Goal: Transaction & Acquisition: Purchase product/service

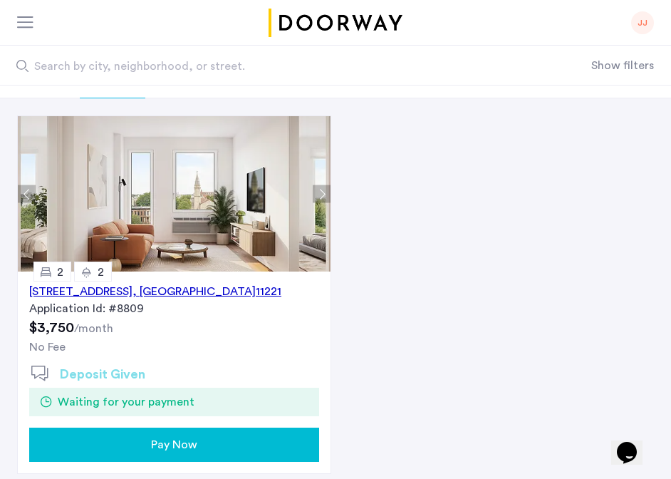
scroll to position [72, 0]
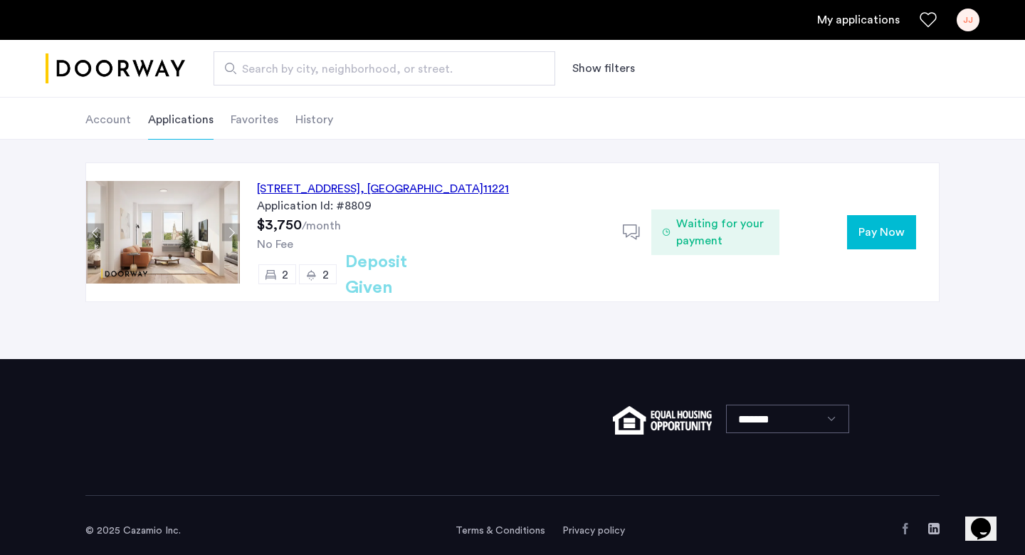
click at [570, 345] on div "972 Bushwick Avenue, Unit 4A, Brooklyn , NY 11221 Application Id: #8809 $3,750 …" at bounding box center [512, 249] width 1025 height 219
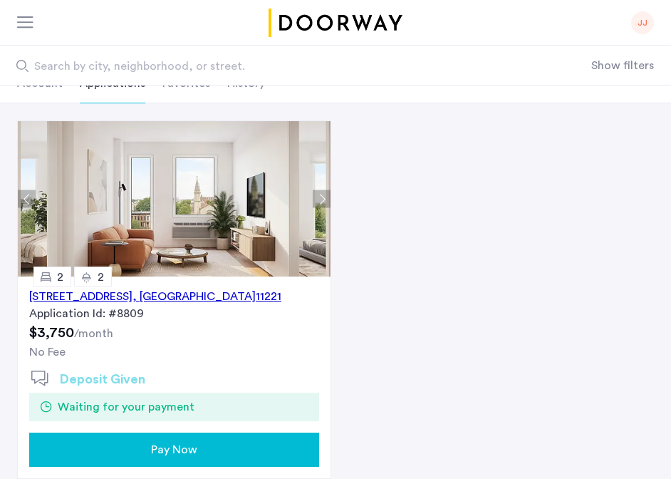
scroll to position [152, 0]
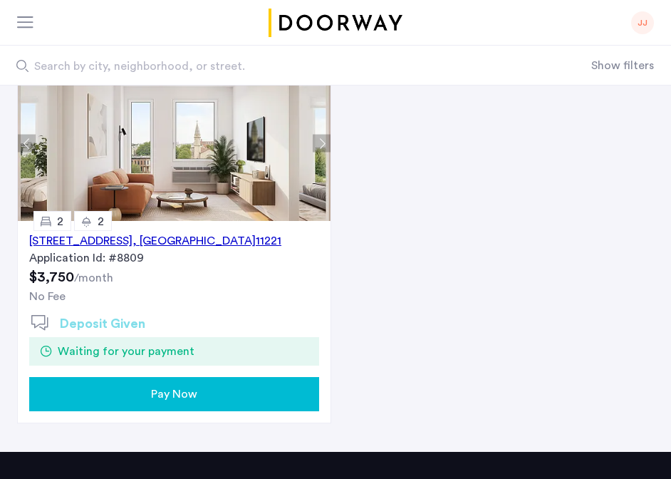
click at [225, 392] on div "Pay Now" at bounding box center [174, 393] width 267 height 17
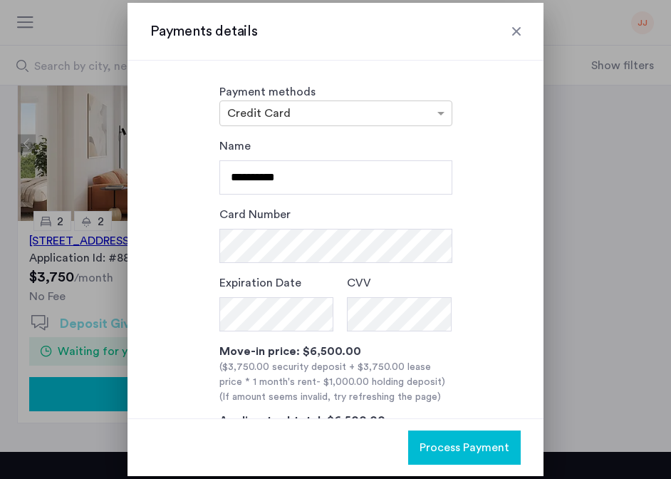
scroll to position [0, 0]
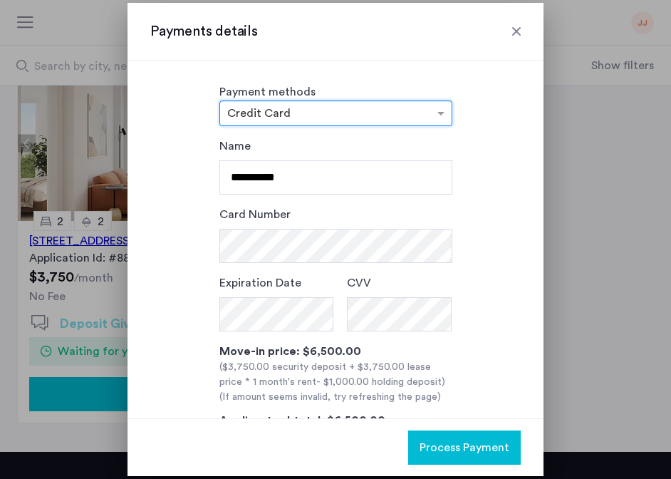
click at [460, 160] on div "**********" at bounding box center [335, 317] width 370 height 360
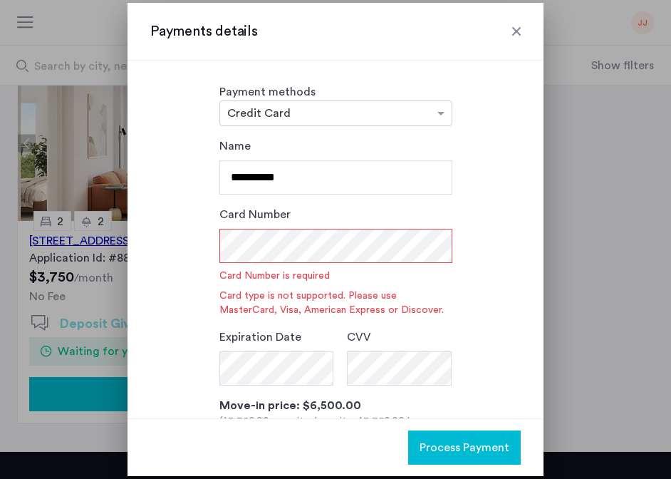
click at [513, 230] on div "**********" at bounding box center [335, 344] width 370 height 414
click at [471, 229] on div "**********" at bounding box center [335, 344] width 370 height 414
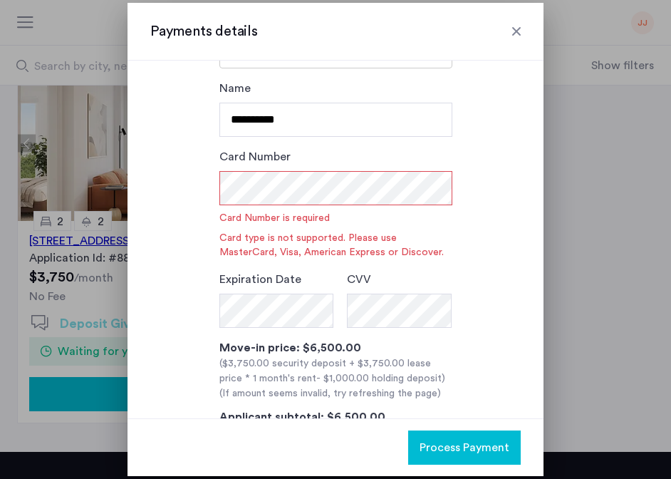
scroll to position [69, 0]
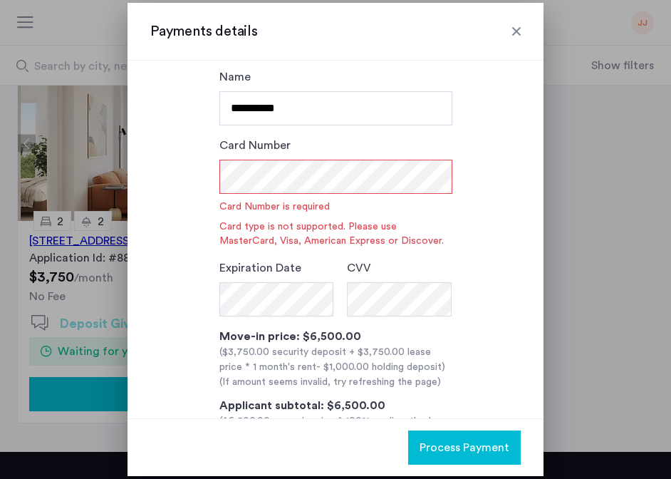
click at [513, 32] on div at bounding box center [516, 31] width 14 height 14
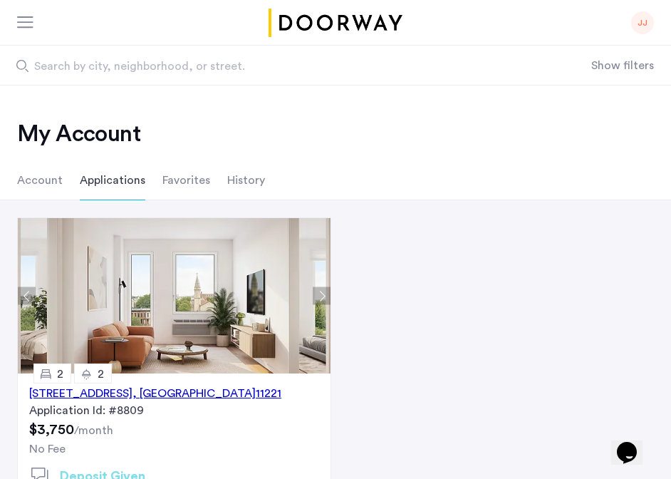
scroll to position [152, 0]
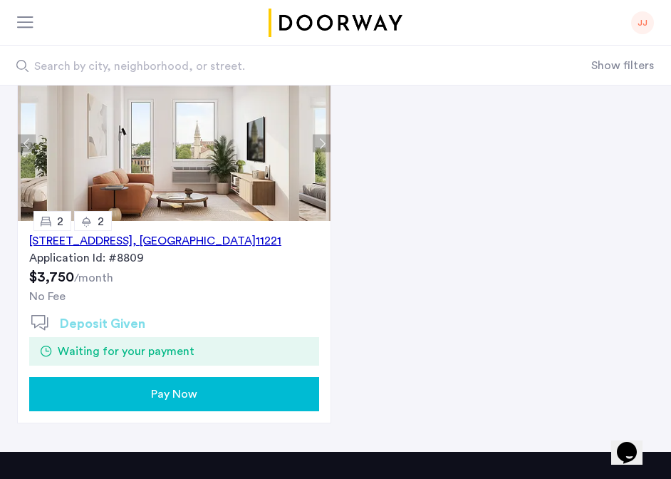
click at [519, 204] on div "972 Bushwick Avenue, Unit 4A, Brooklyn , NY 11221 Application Id: #8809 $3,750 …" at bounding box center [335, 241] width 671 height 364
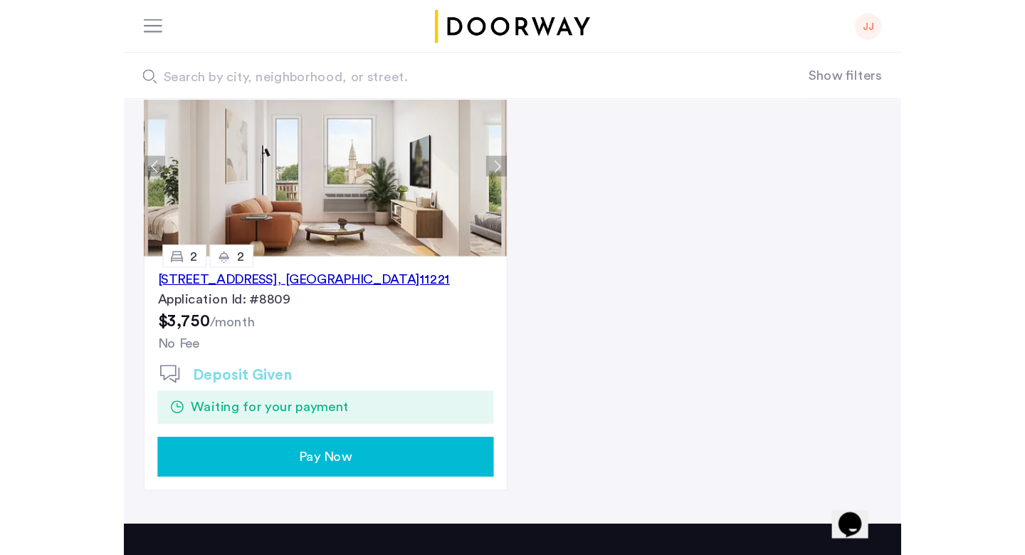
scroll to position [72, 0]
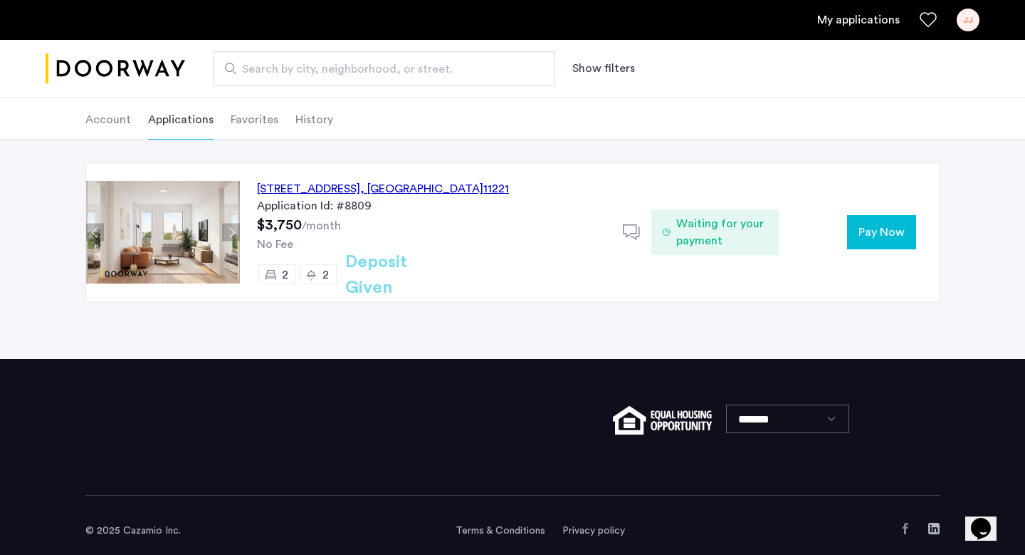
click at [670, 229] on span "Pay Now" at bounding box center [882, 232] width 46 height 17
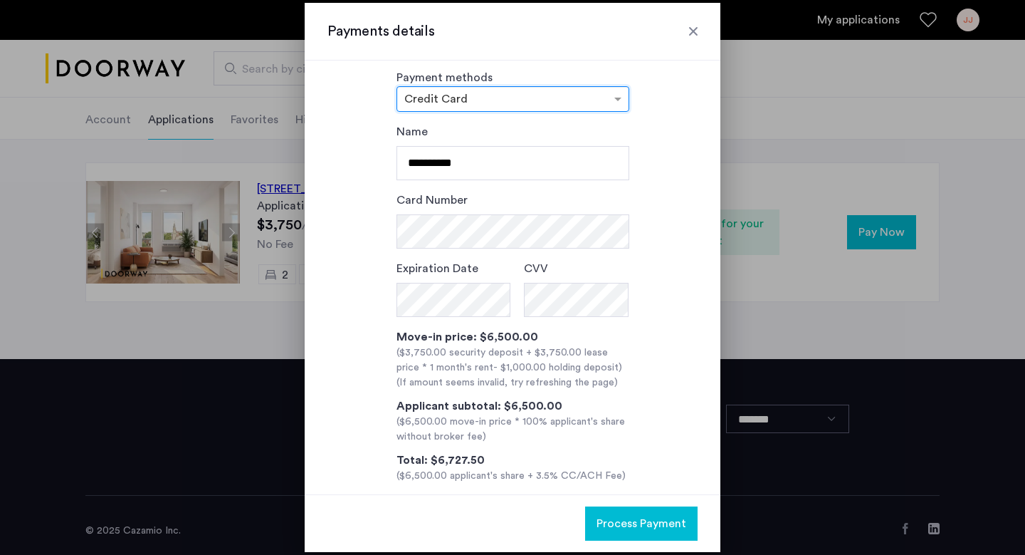
scroll to position [19, 0]
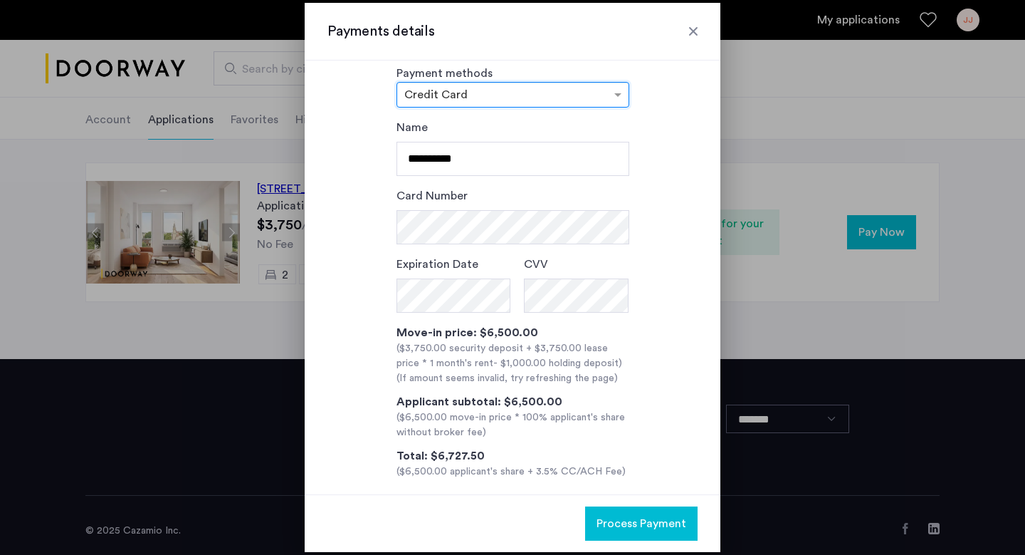
click at [354, 478] on div at bounding box center [512, 277] width 1025 height 555
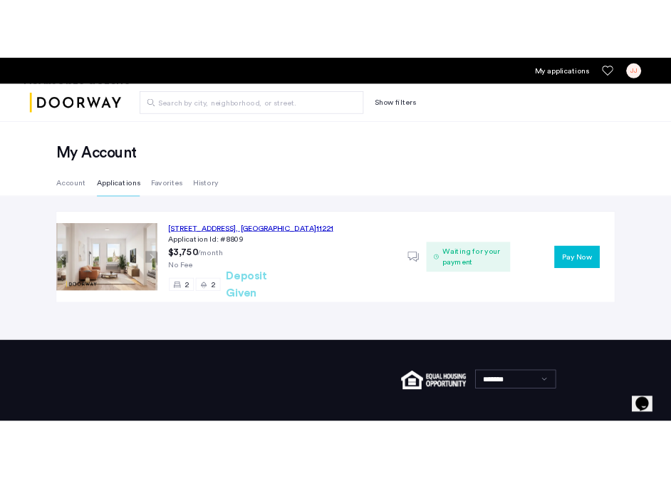
scroll to position [72, 0]
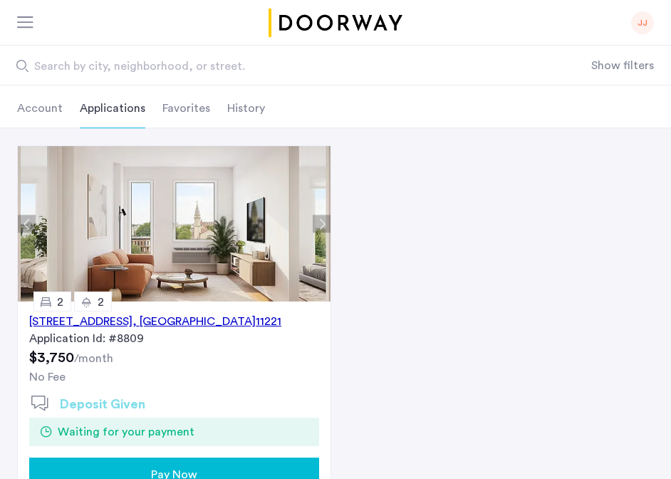
click at [221, 464] on button "Pay Now" at bounding box center [174, 474] width 290 height 34
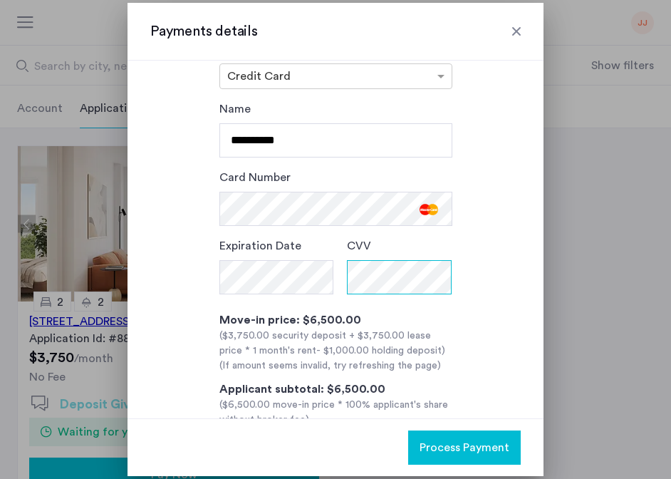
scroll to position [115, 0]
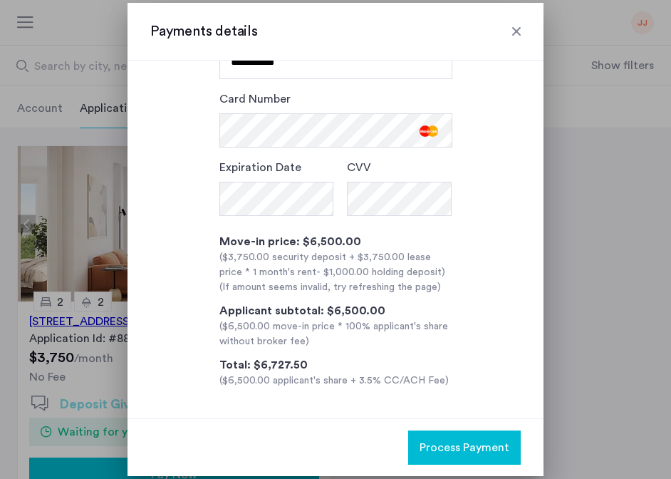
click at [443, 446] on span "Process Payment" at bounding box center [464, 447] width 90 height 17
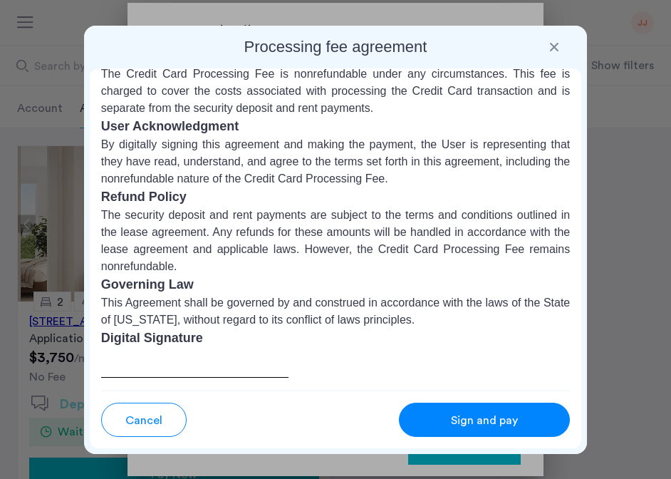
scroll to position [259, 0]
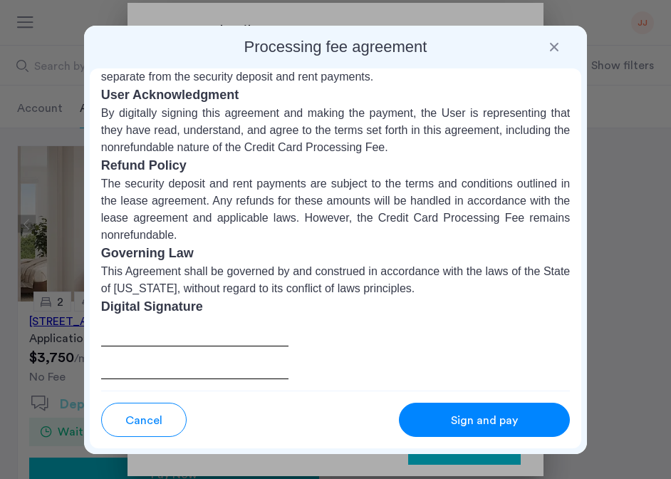
click at [167, 338] on div at bounding box center [194, 347] width 187 height 63
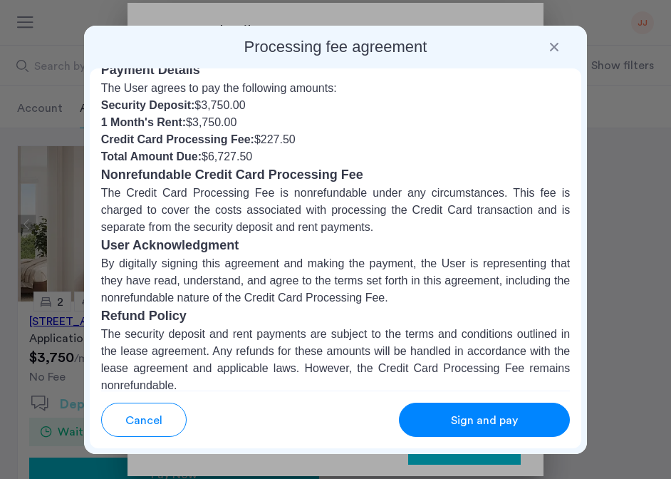
scroll to position [0, 0]
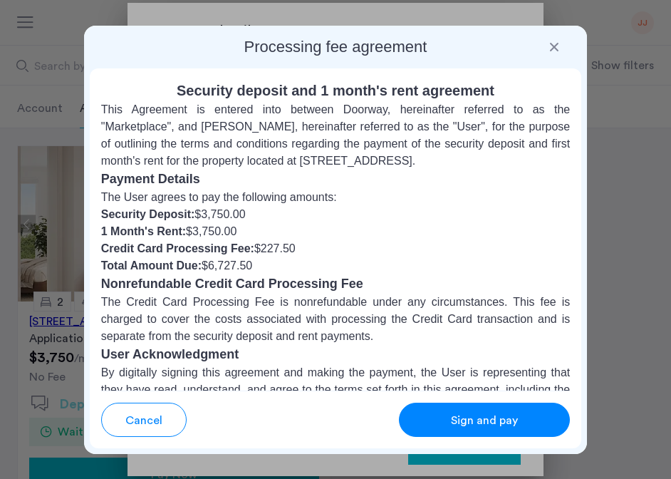
click at [434, 403] on button "Sign and pay" at bounding box center [484, 419] width 171 height 34
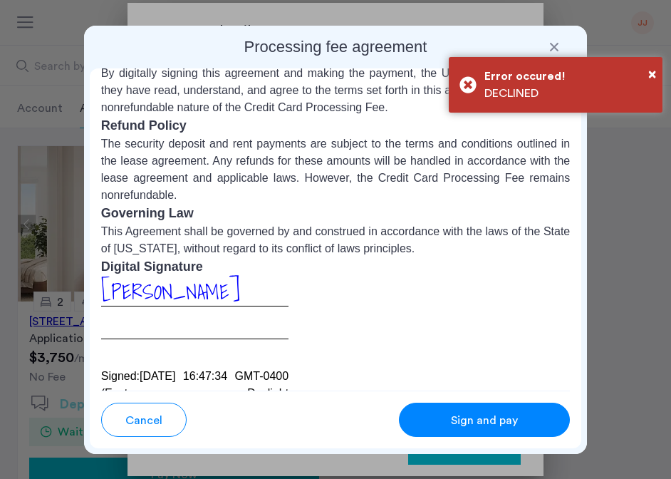
scroll to position [339, 0]
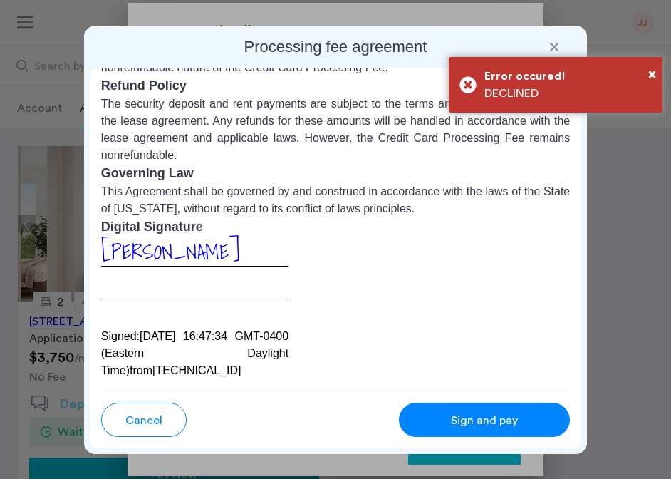
click at [435, 420] on div "Sign and pay" at bounding box center [484, 420] width 113 height 17
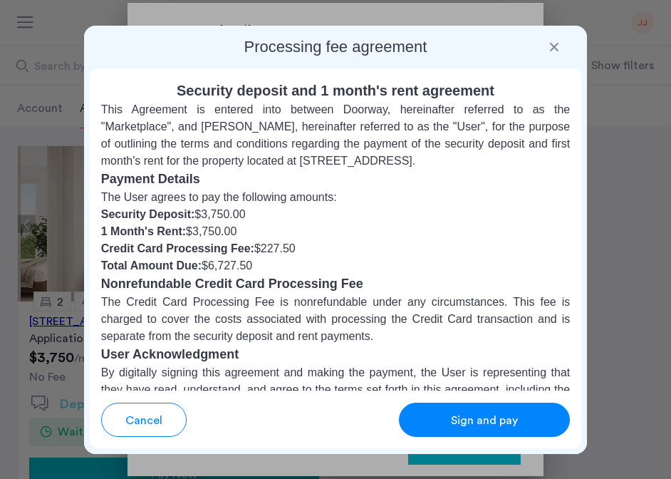
scroll to position [19, 0]
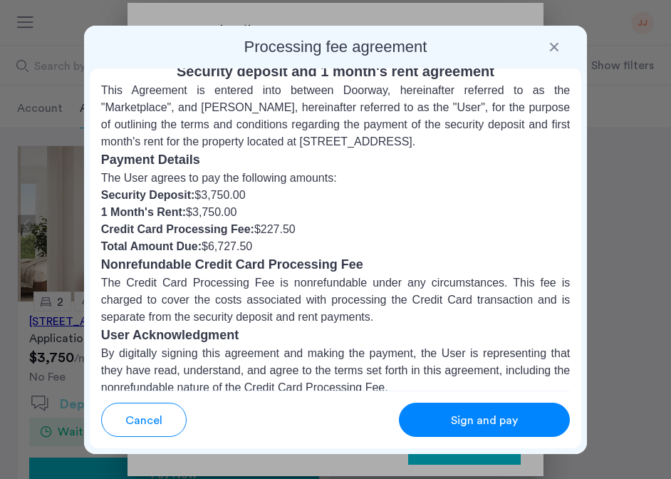
click at [163, 422] on button "Cancel" at bounding box center [143, 419] width 85 height 34
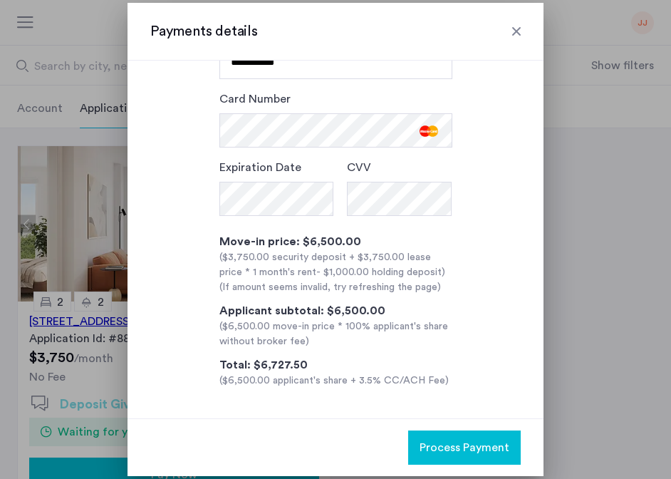
scroll to position [0, 0]
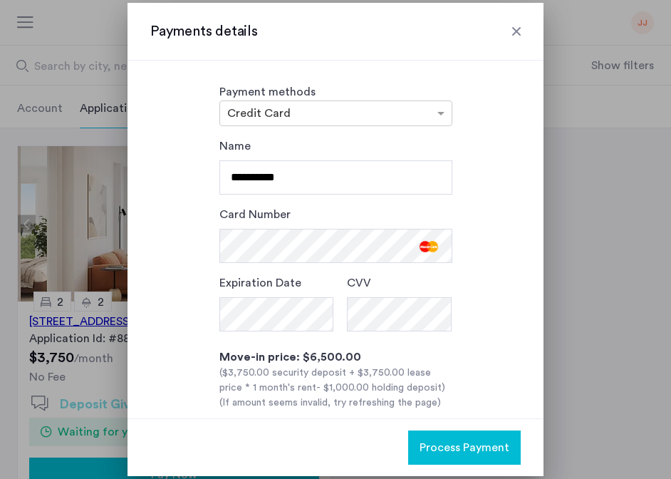
click at [510, 29] on div at bounding box center [516, 31] width 14 height 14
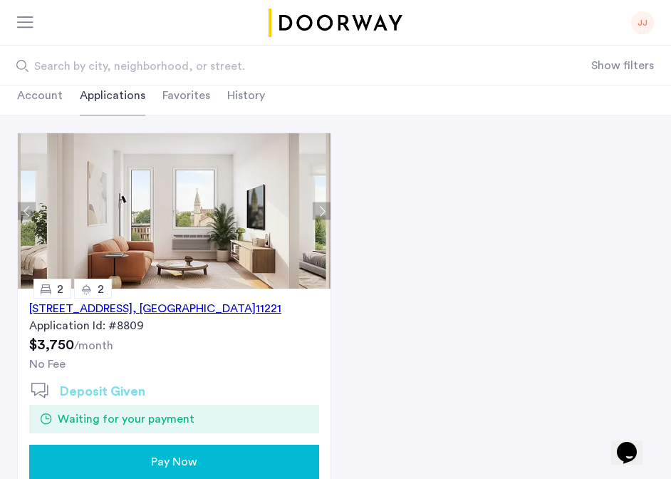
click at [231, 454] on div "Pay Now" at bounding box center [174, 461] width 267 height 17
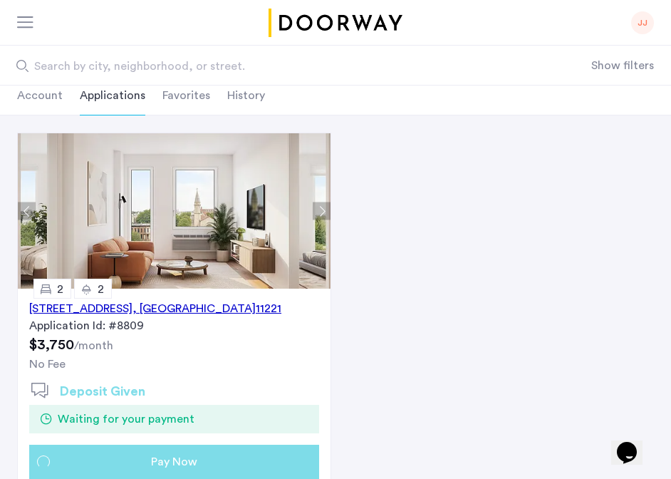
scroll to position [0, 0]
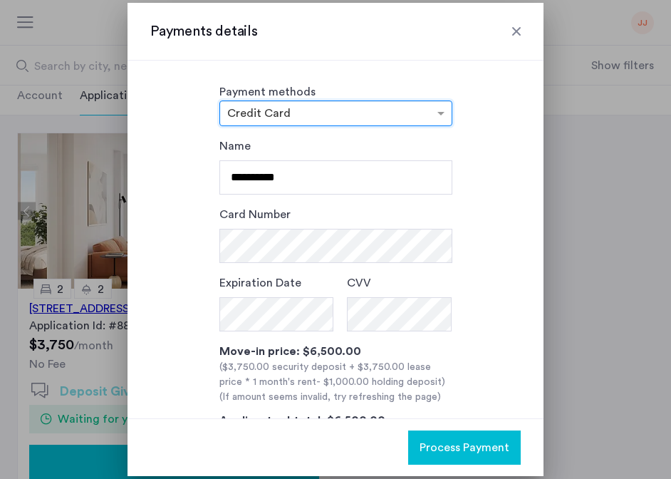
click at [511, 27] on div at bounding box center [516, 31] width 14 height 14
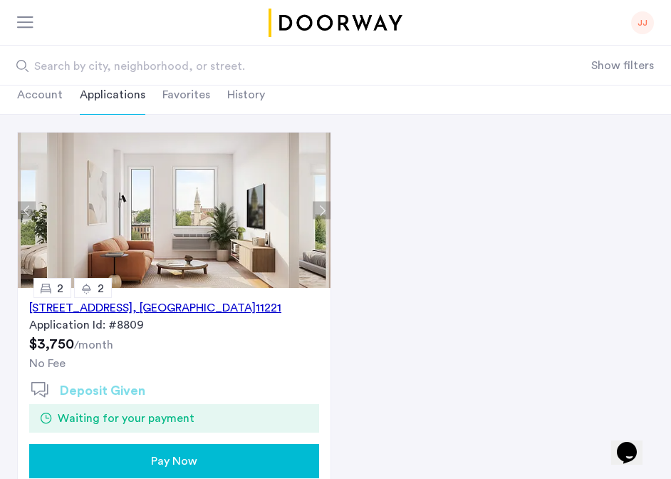
scroll to position [83, 0]
